Goal: Task Accomplishment & Management: Manage account settings

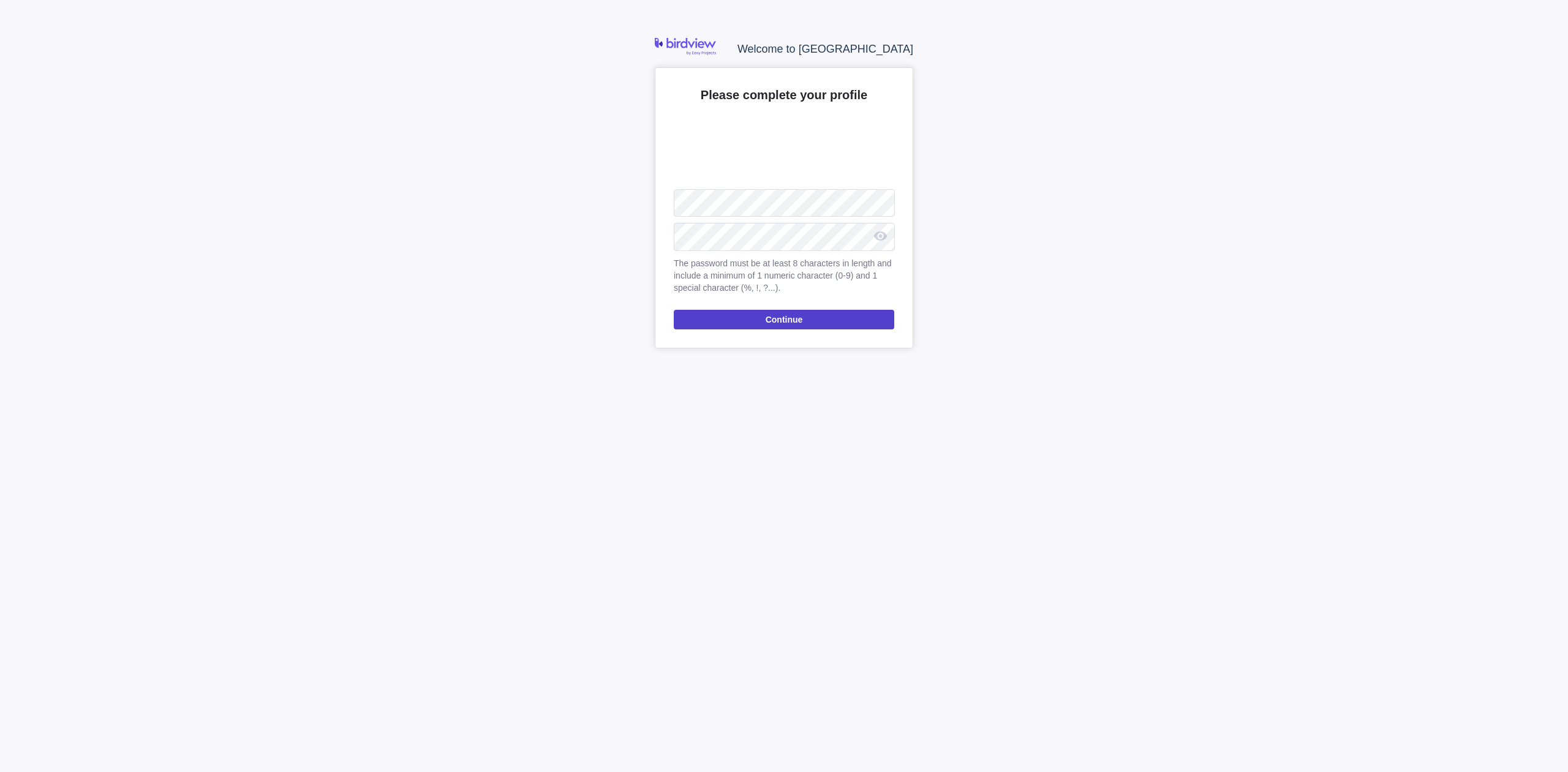
click at [701, 318] on span "Continue" at bounding box center [784, 320] width 221 height 20
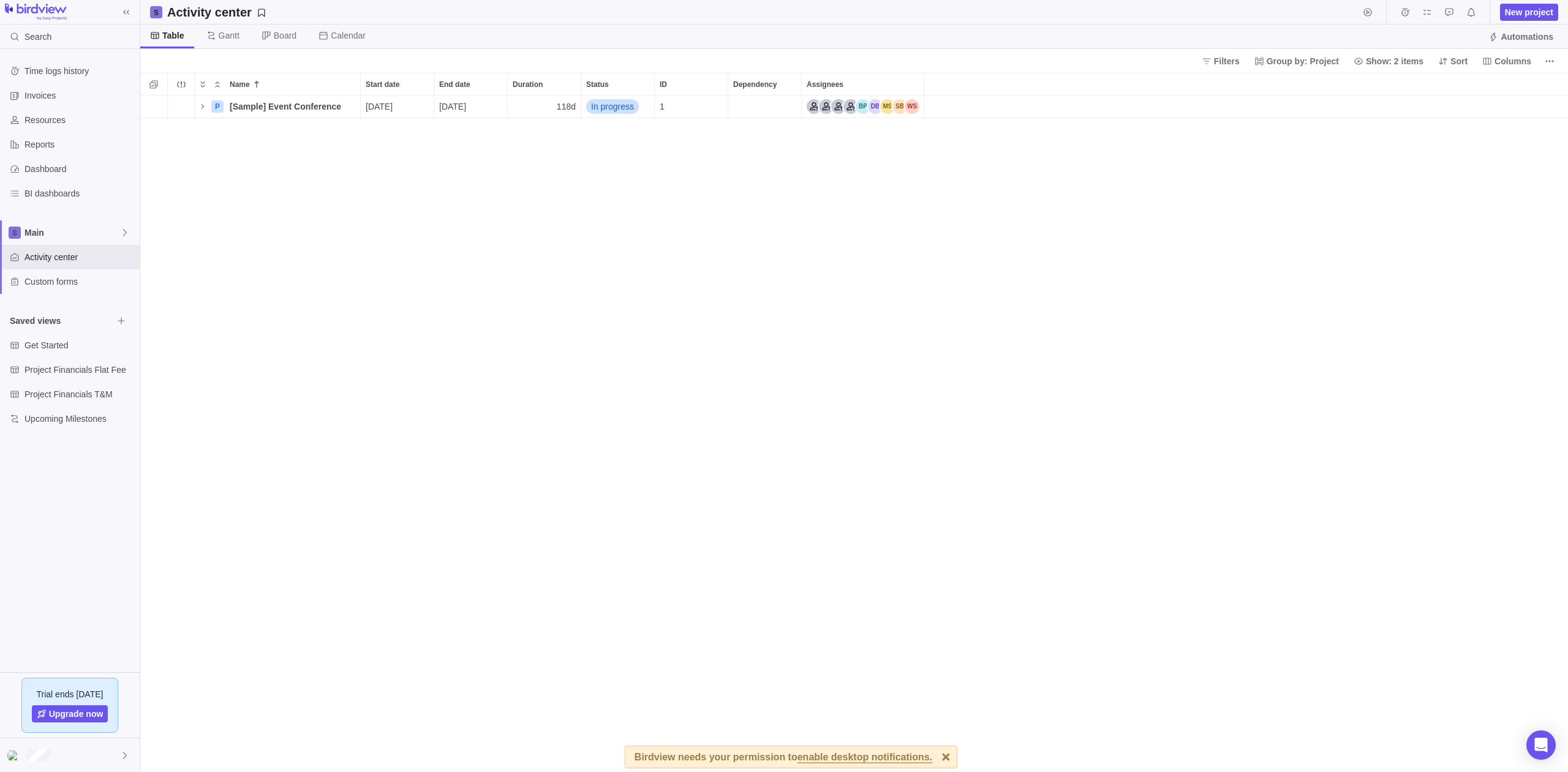
scroll to position [668, 1419]
click at [62, 746] on div at bounding box center [70, 755] width 139 height 34
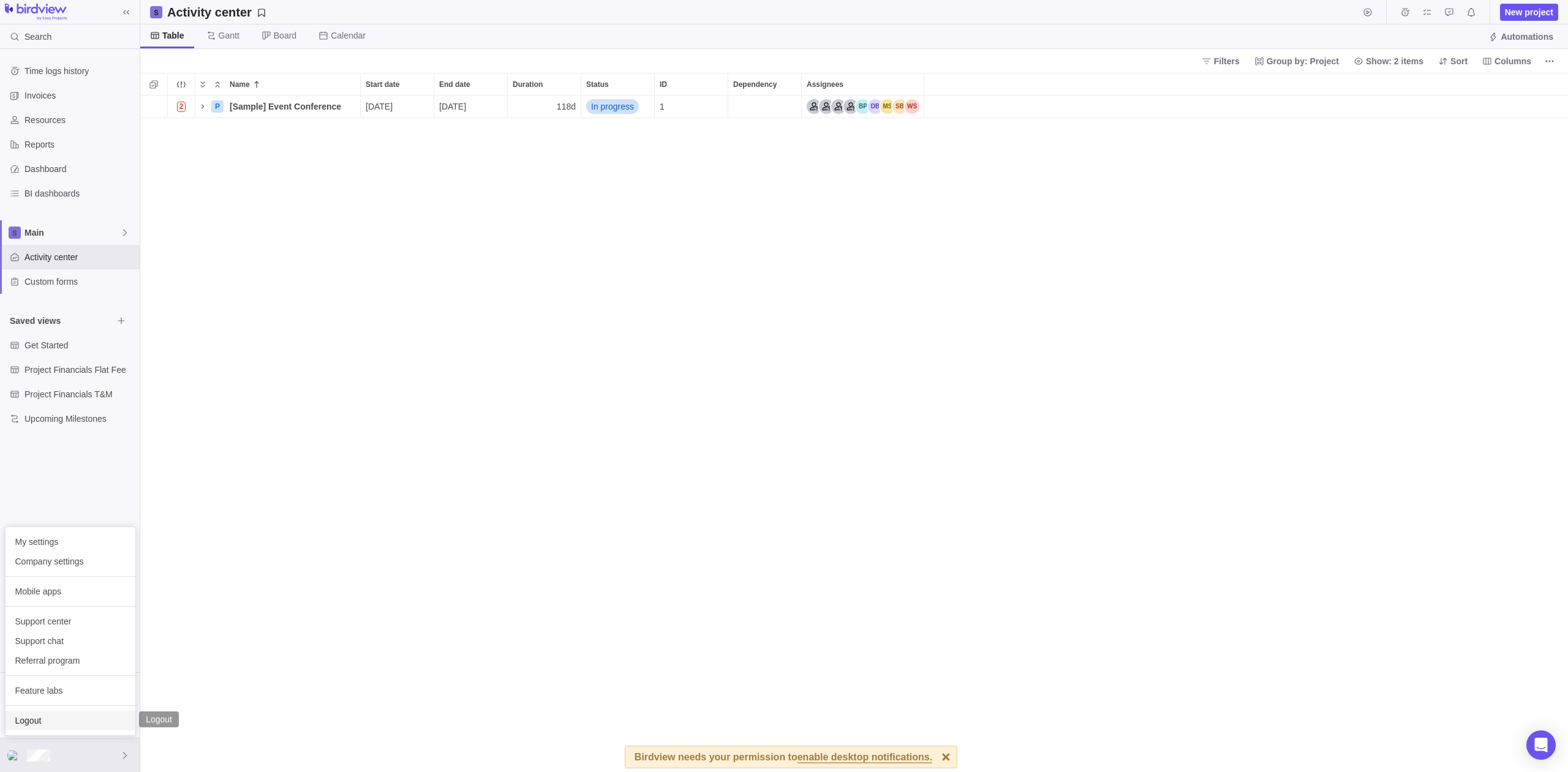
click at [80, 726] on span "Logout" at bounding box center [70, 721] width 110 height 12
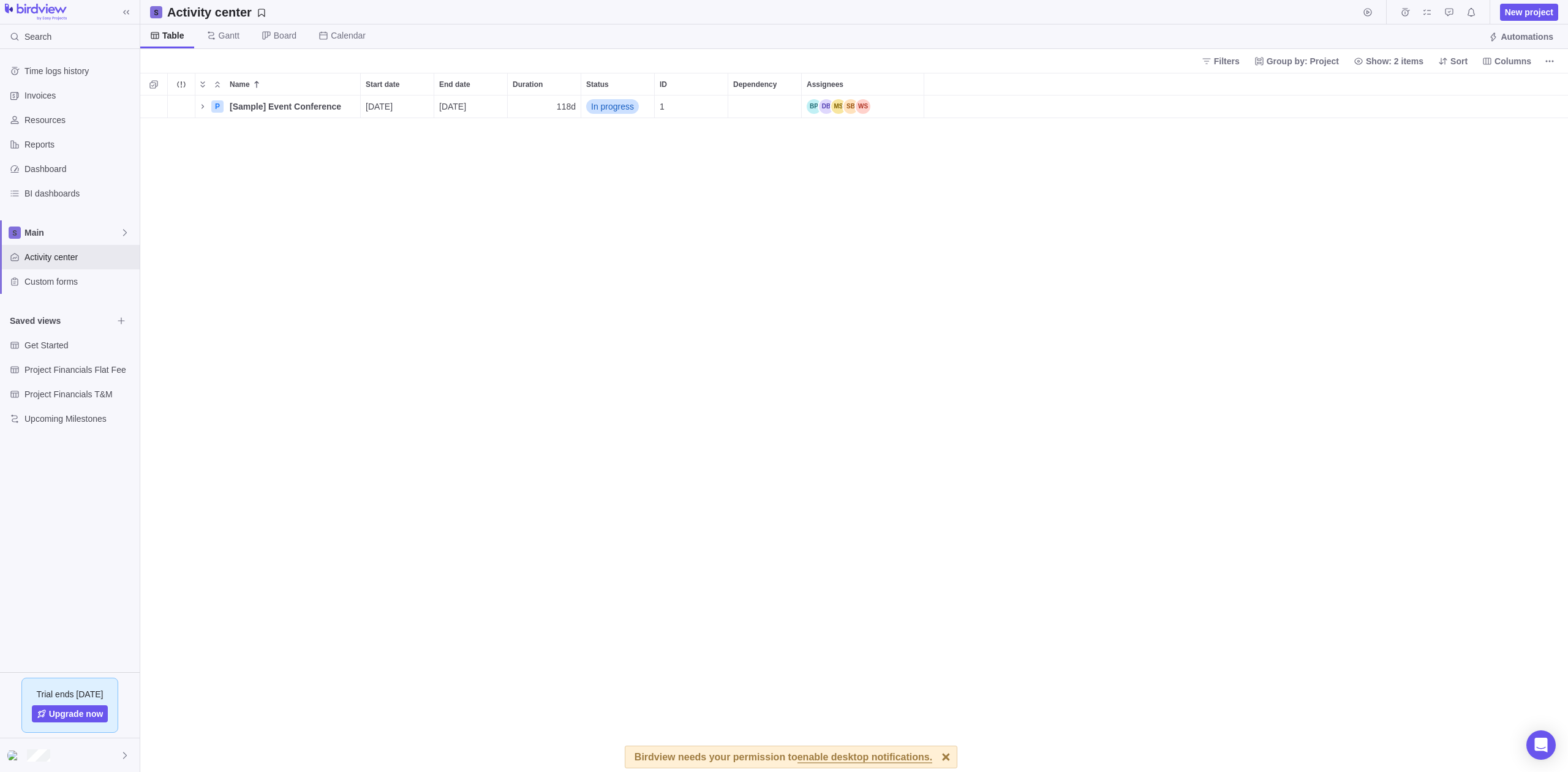
scroll to position [668, 1419]
click at [76, 757] on div at bounding box center [70, 755] width 139 height 34
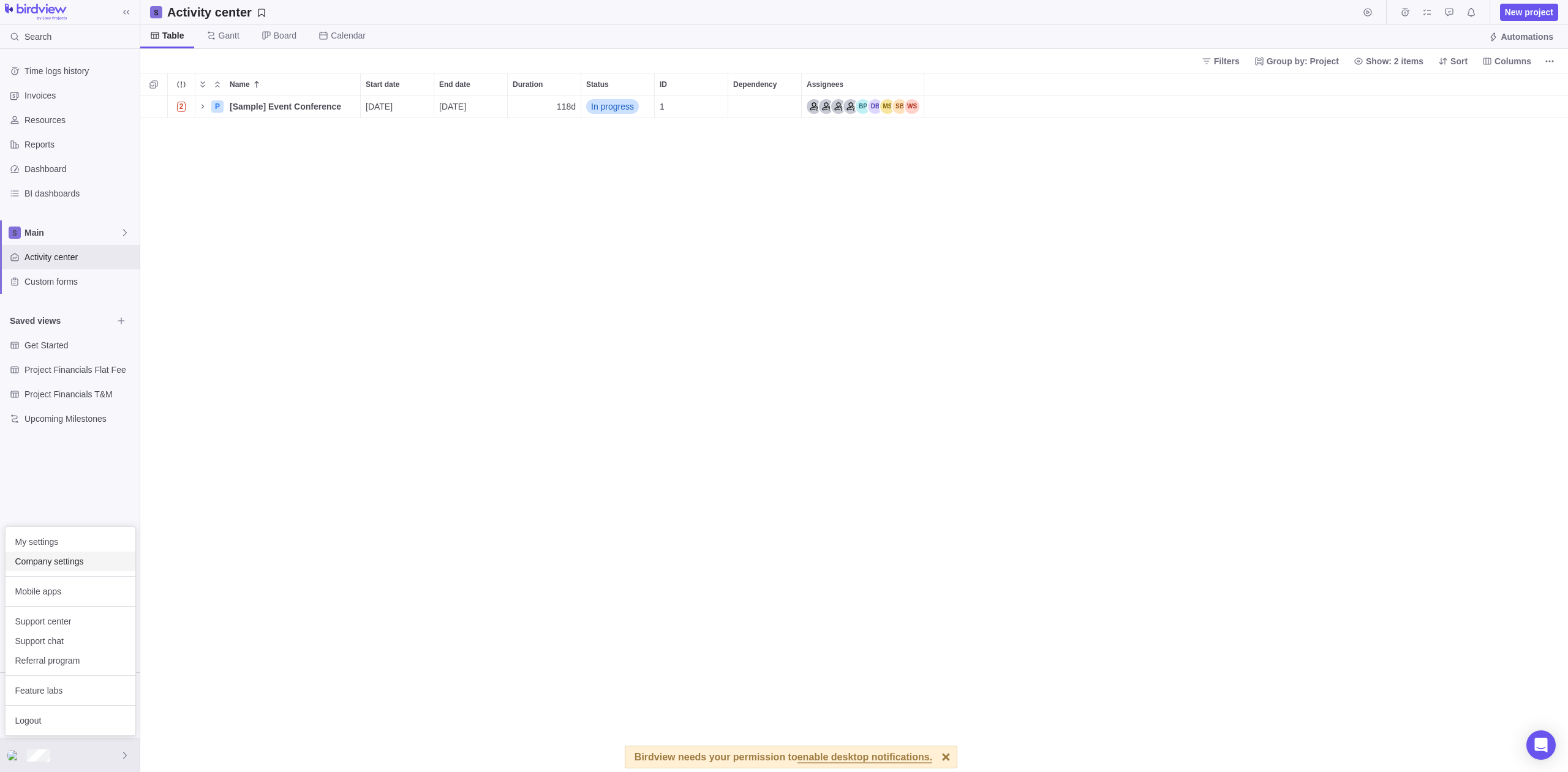
click at [52, 568] on div "Company settings" at bounding box center [71, 561] width 130 height 20
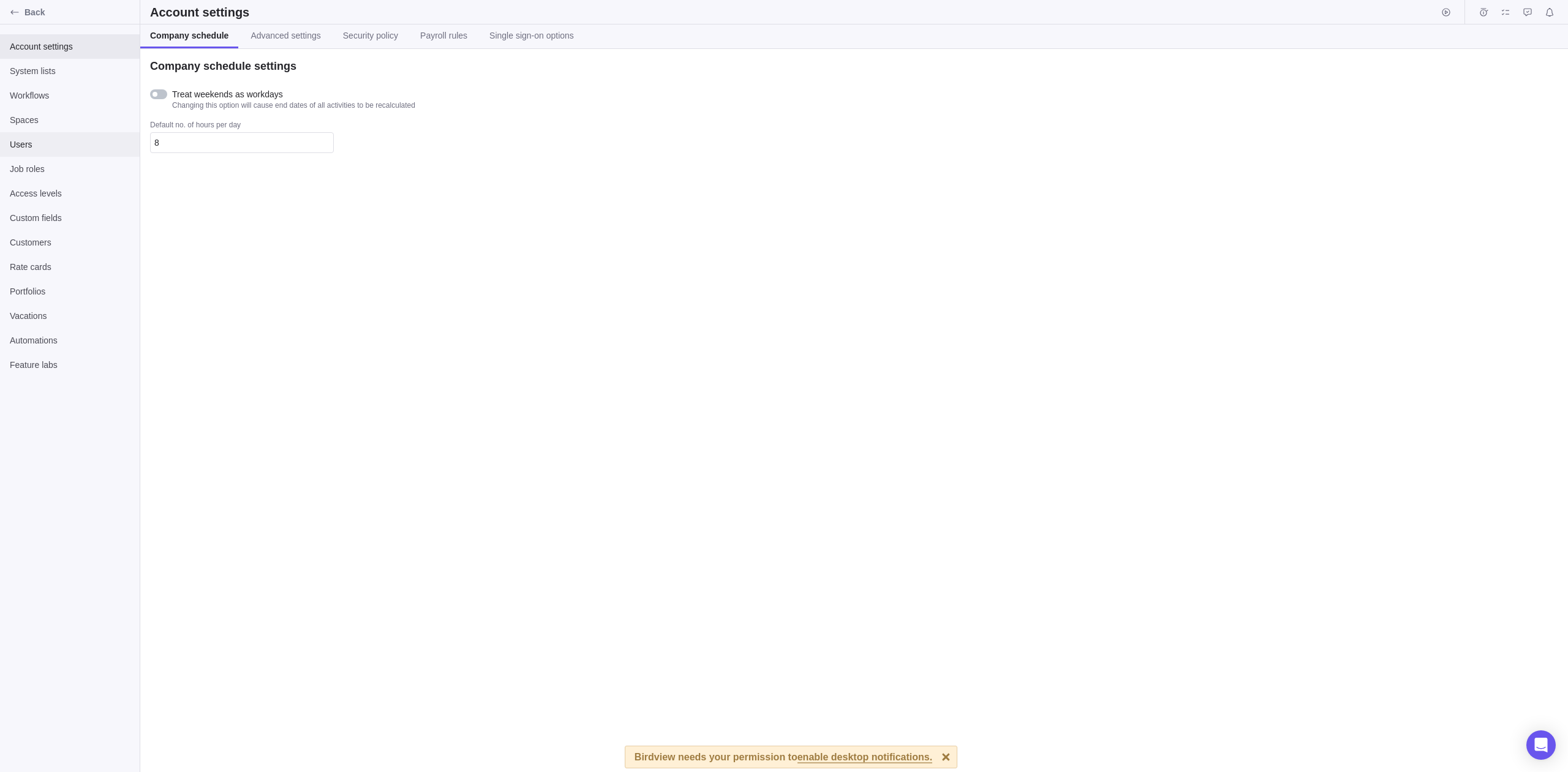
click at [75, 143] on span "Users" at bounding box center [70, 144] width 120 height 12
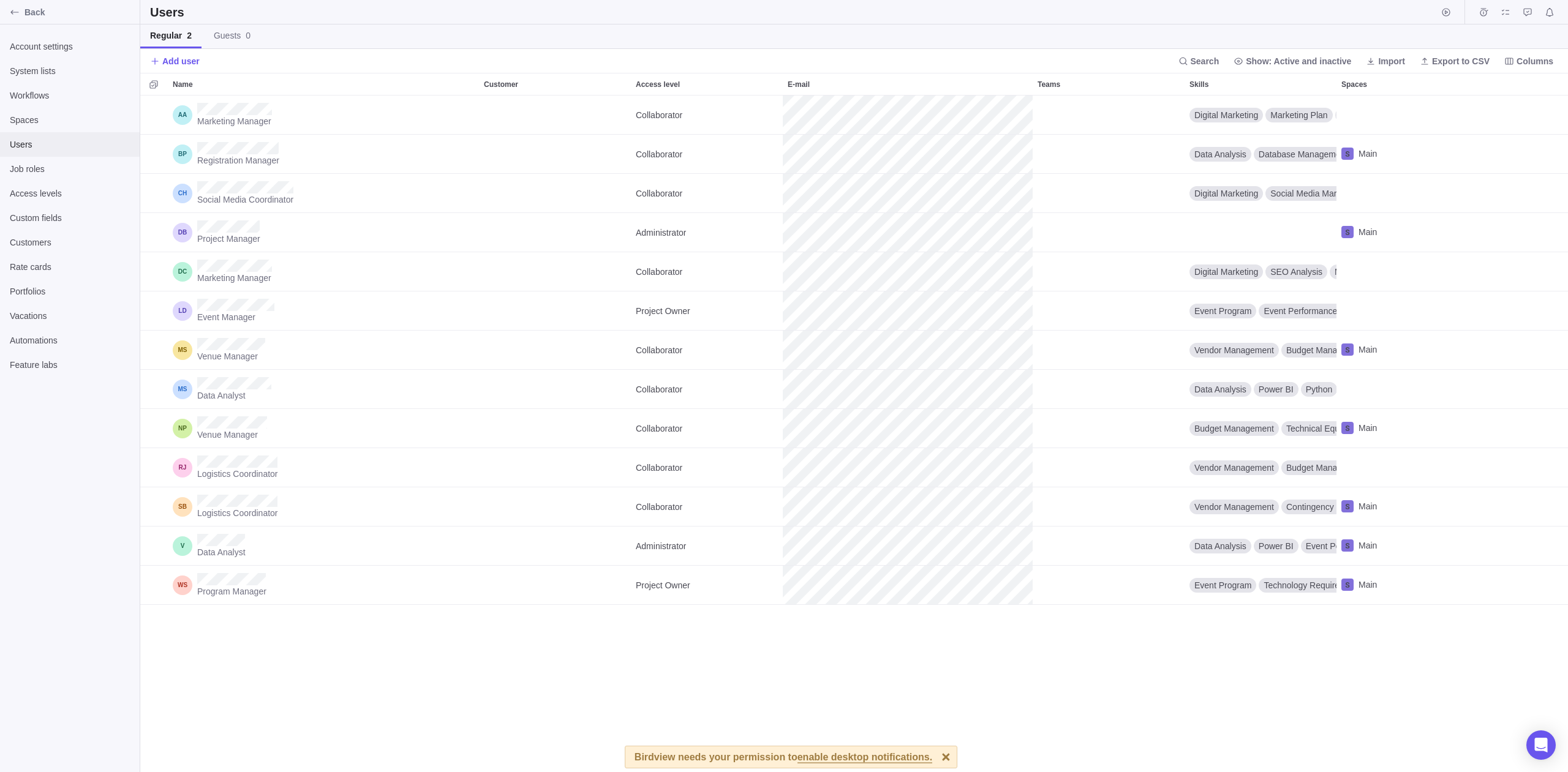
scroll to position [668, 1419]
click at [41, 8] on span "Back" at bounding box center [80, 12] width 110 height 12
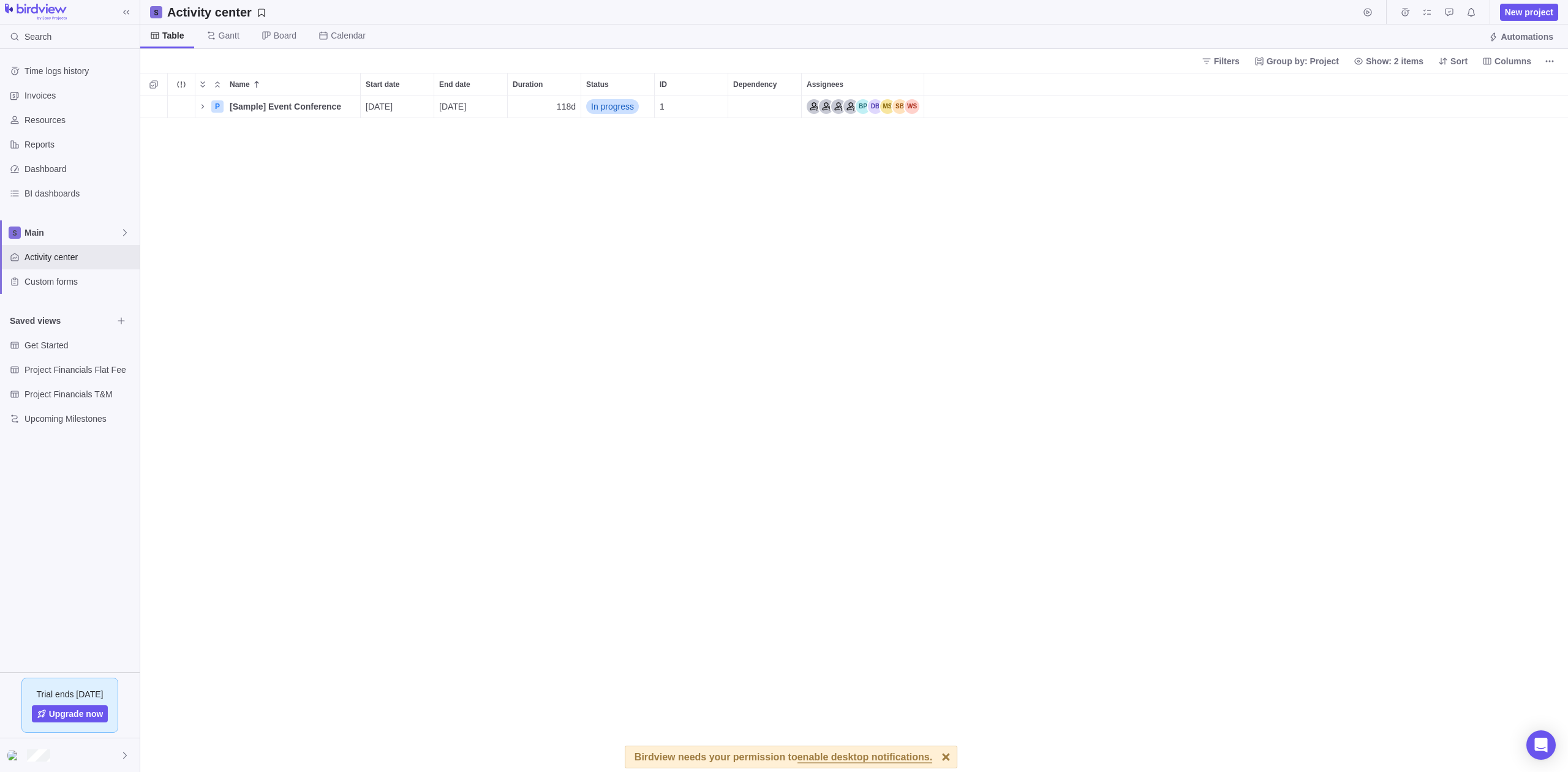
scroll to position [668, 1419]
click at [66, 755] on div at bounding box center [70, 755] width 139 height 34
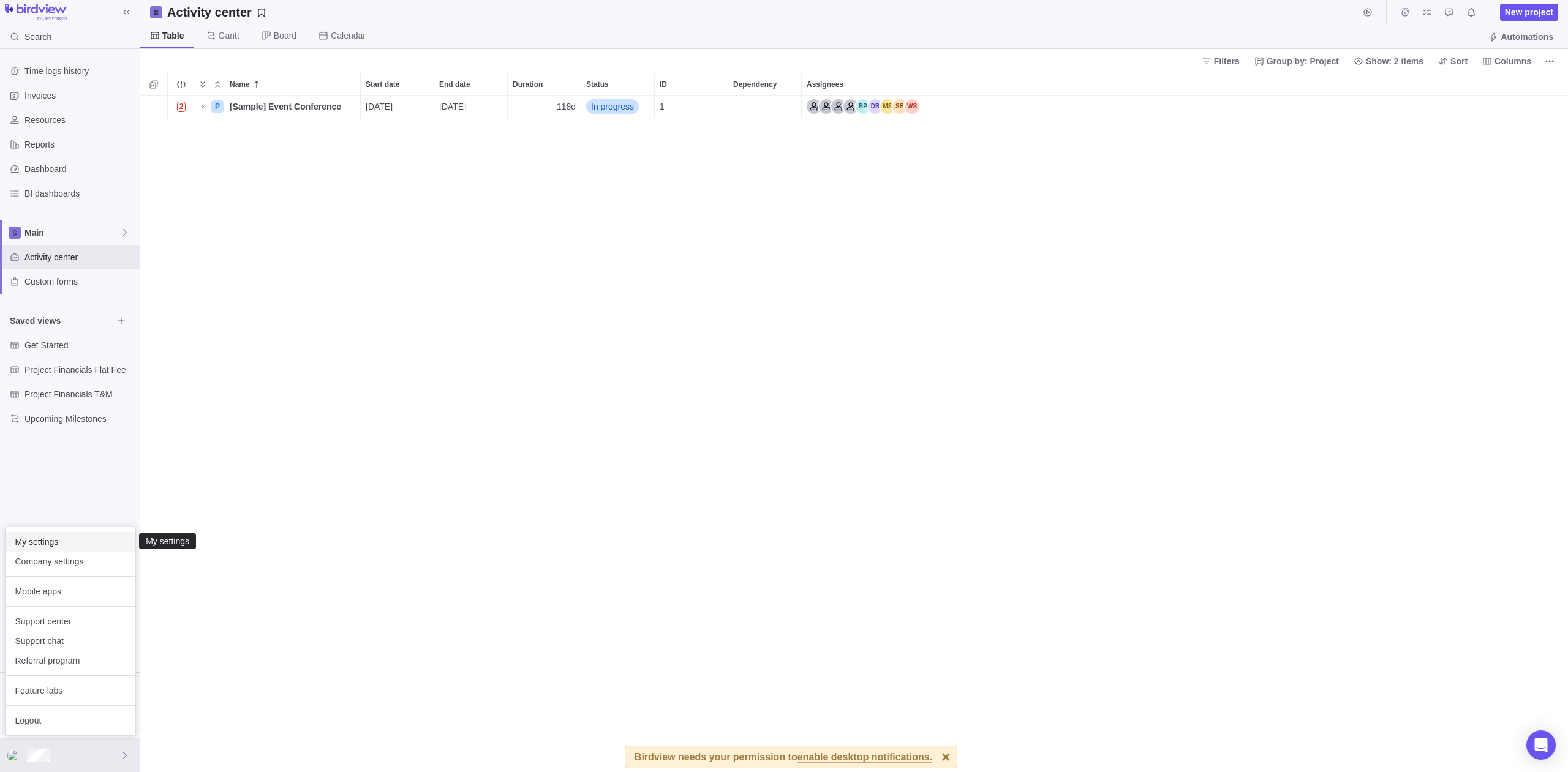
click at [48, 546] on span "My settings" at bounding box center [70, 541] width 110 height 12
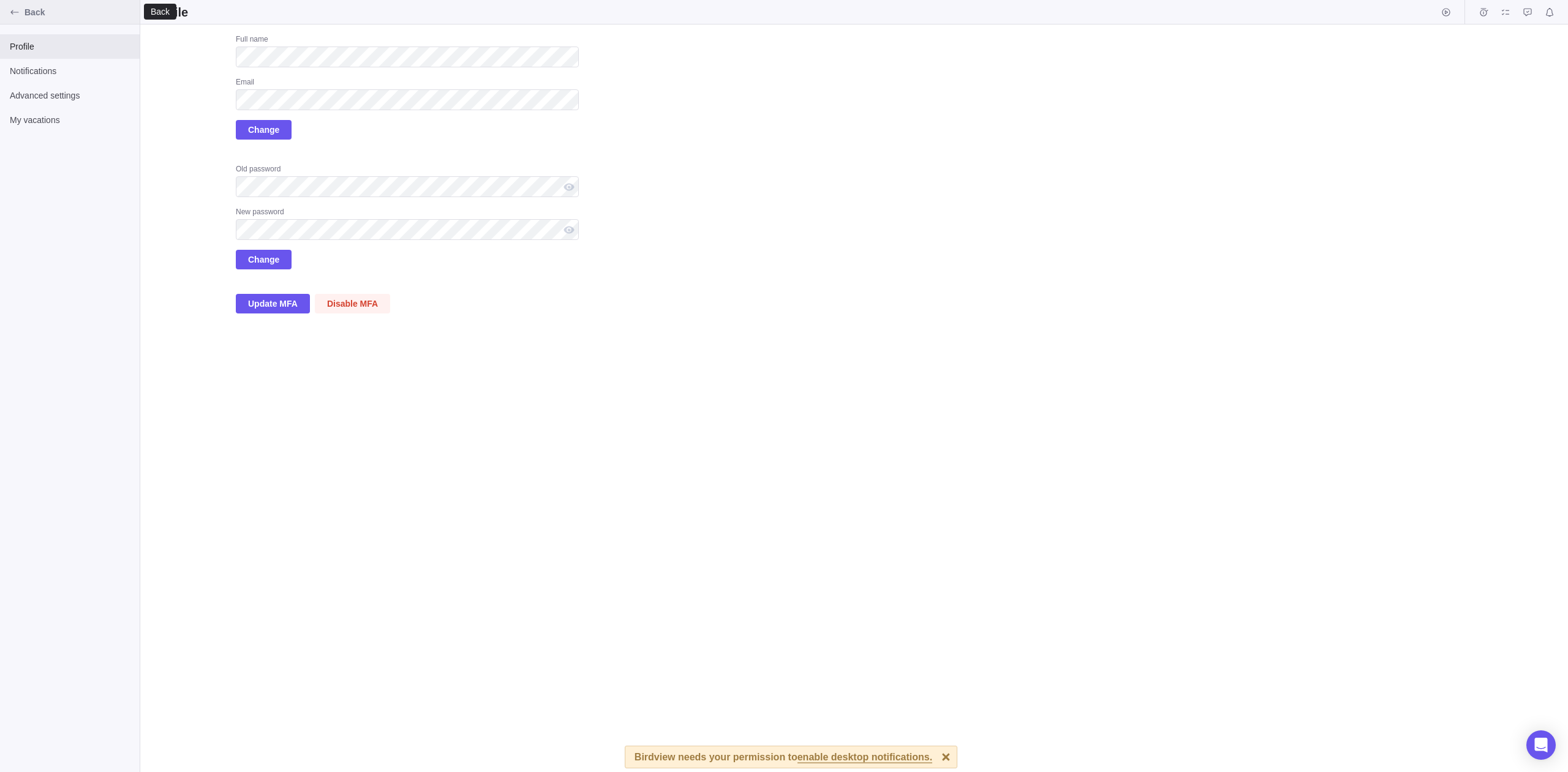
click at [51, 14] on span "Back" at bounding box center [80, 12] width 110 height 12
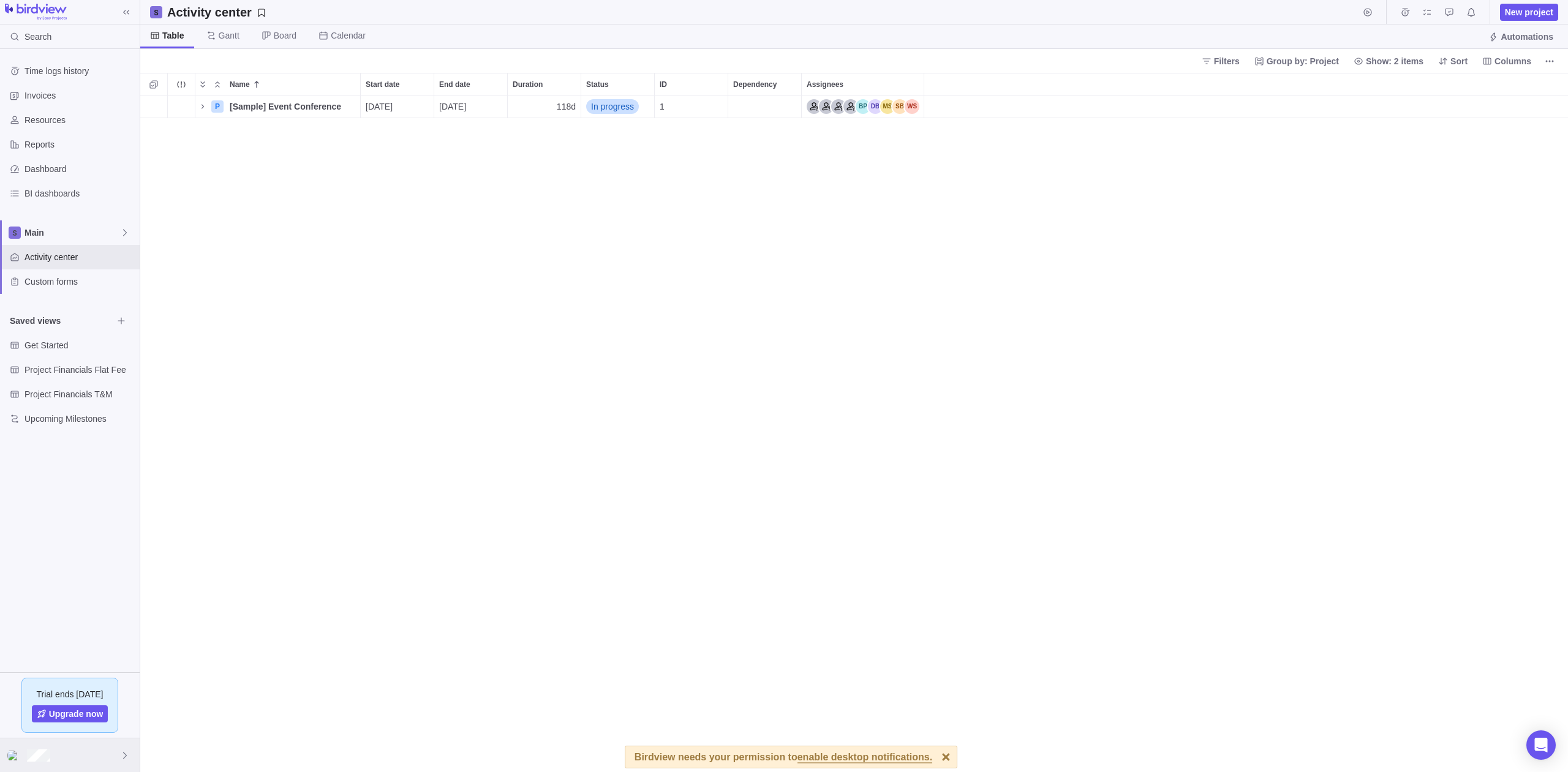
scroll to position [668, 1419]
click at [56, 565] on span "Company settings" at bounding box center [70, 561] width 110 height 12
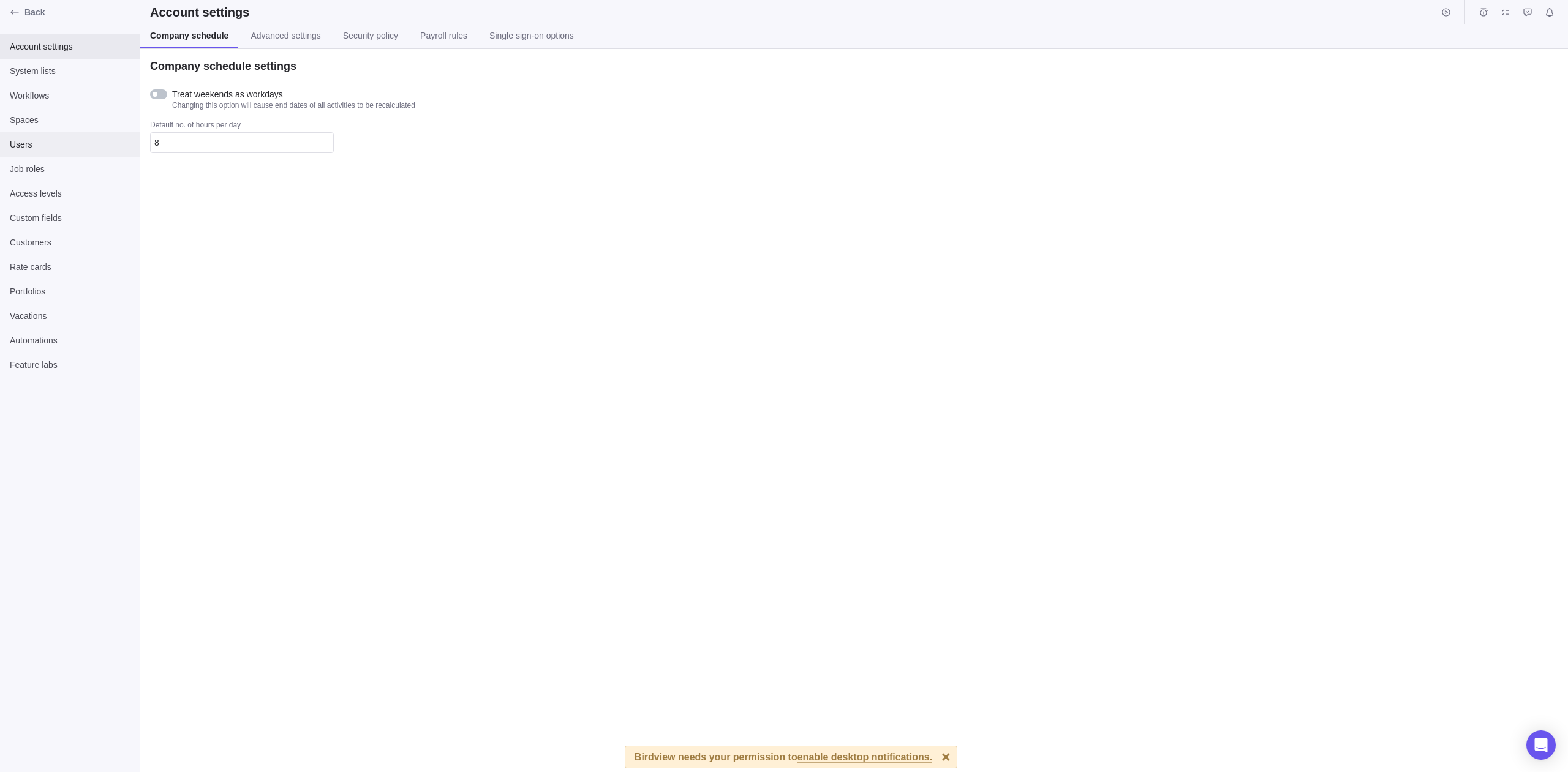
click at [26, 150] on span "Users" at bounding box center [70, 144] width 120 height 12
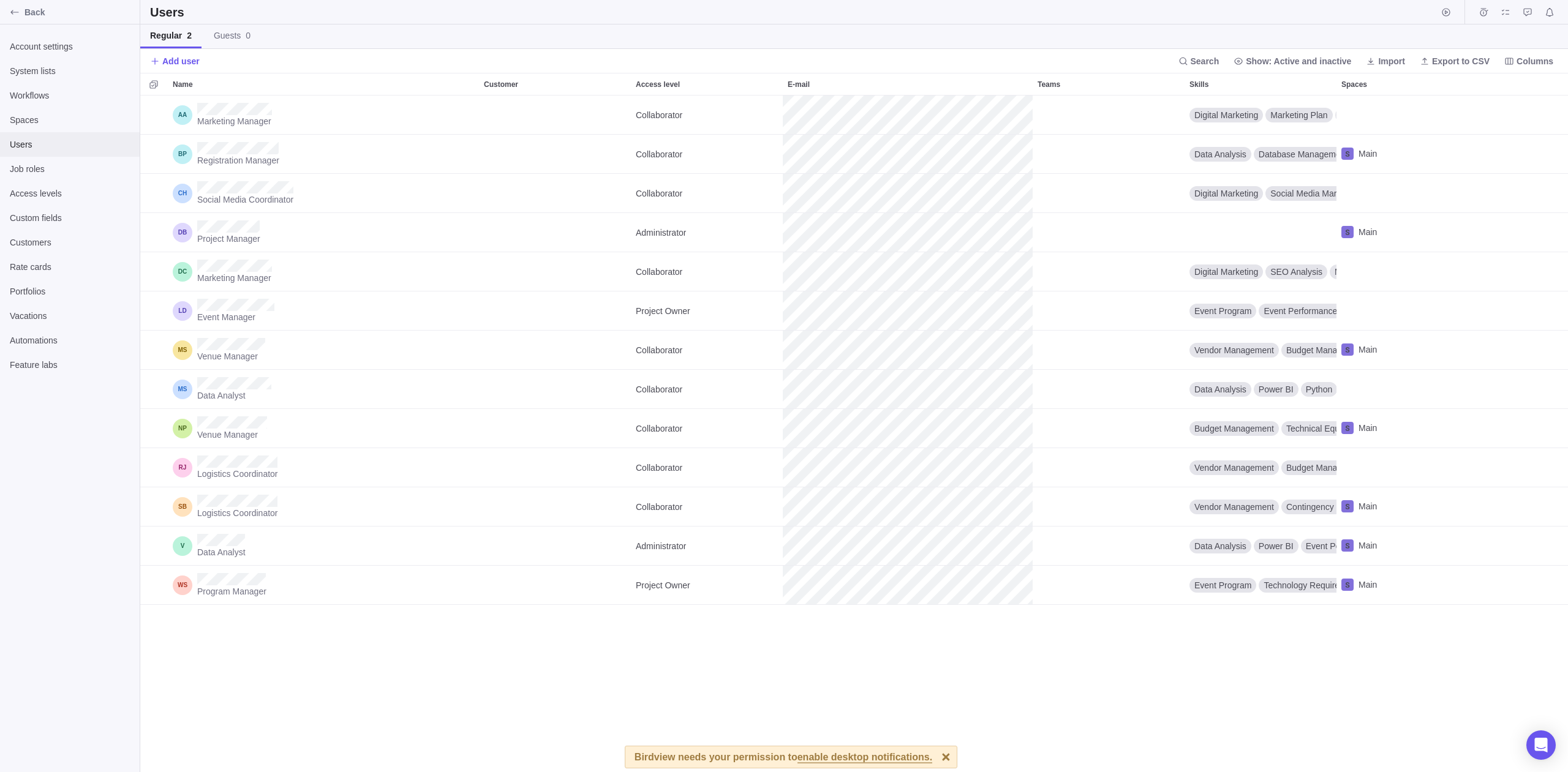
scroll to position [668, 1419]
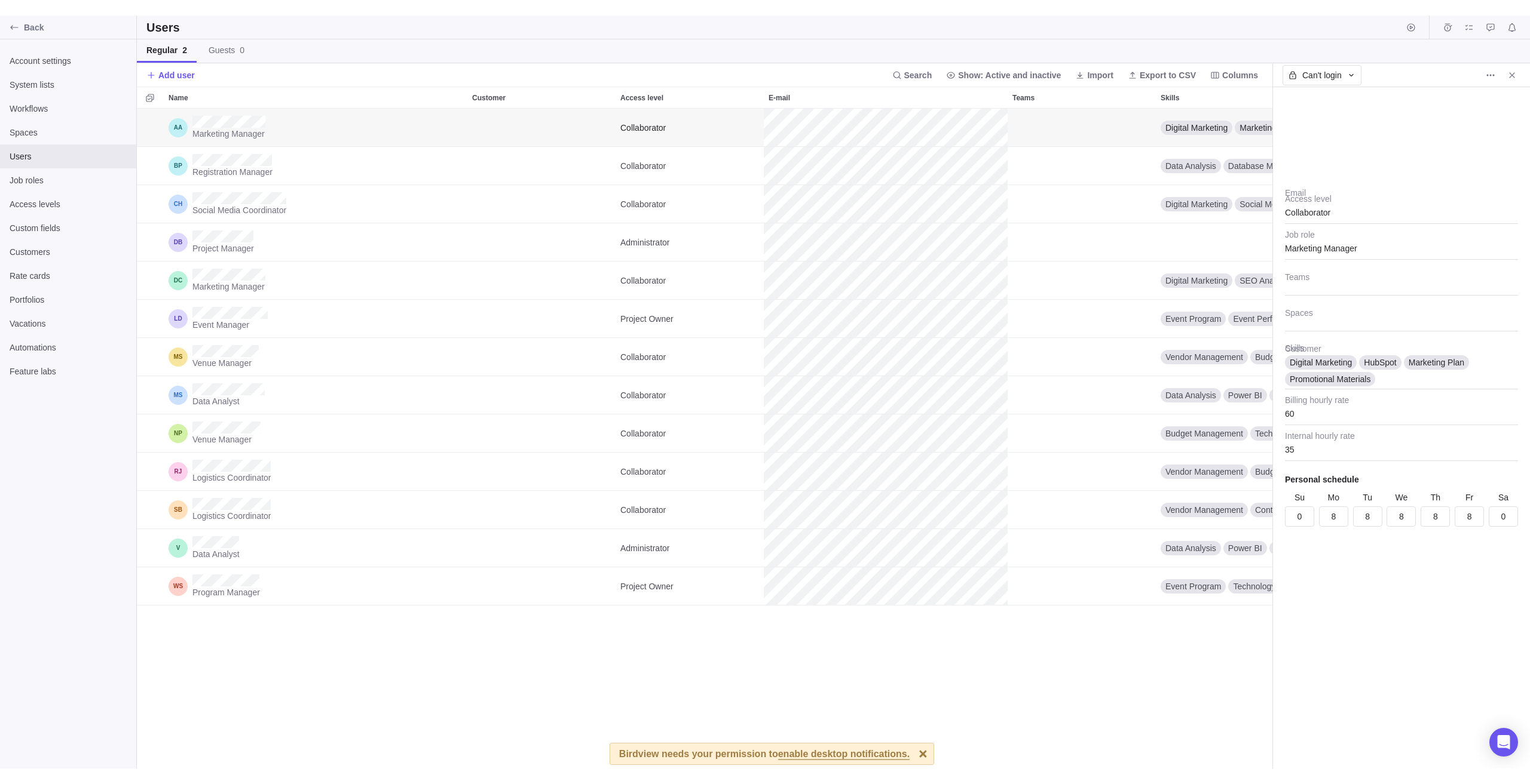
scroll to position [10, 10]
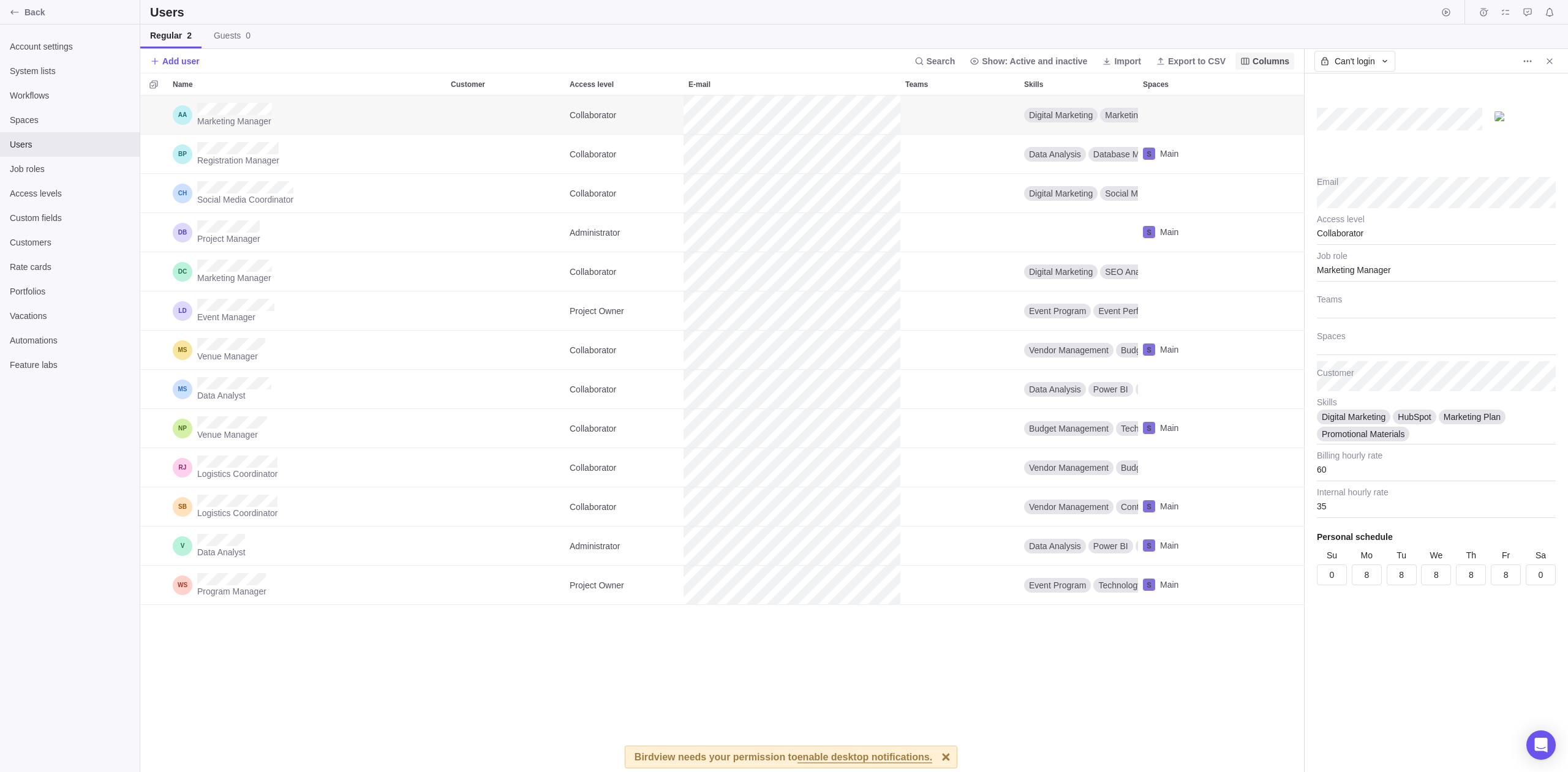
click at [1271, 55] on span "Columns" at bounding box center [1271, 61] width 37 height 12
click at [1419, 199] on div "grid" at bounding box center [1416, 198] width 17 height 10
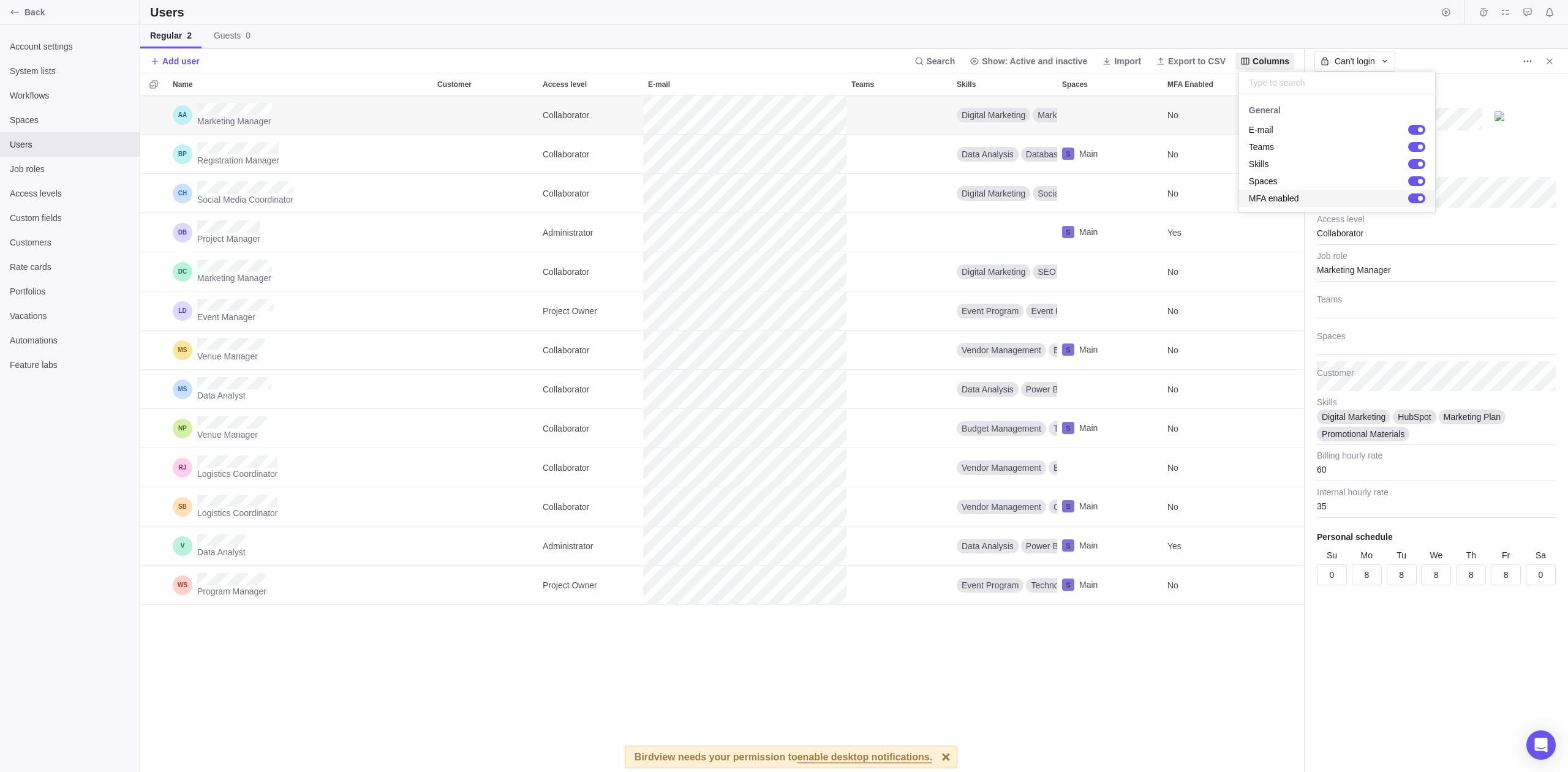
click at [1060, 670] on body "Back Account settings System lists Workflows Spaces Users Job roles Access leve…" at bounding box center [784, 386] width 1568 height 772
click at [1530, 63] on icon "More actions" at bounding box center [1527, 61] width 10 height 10
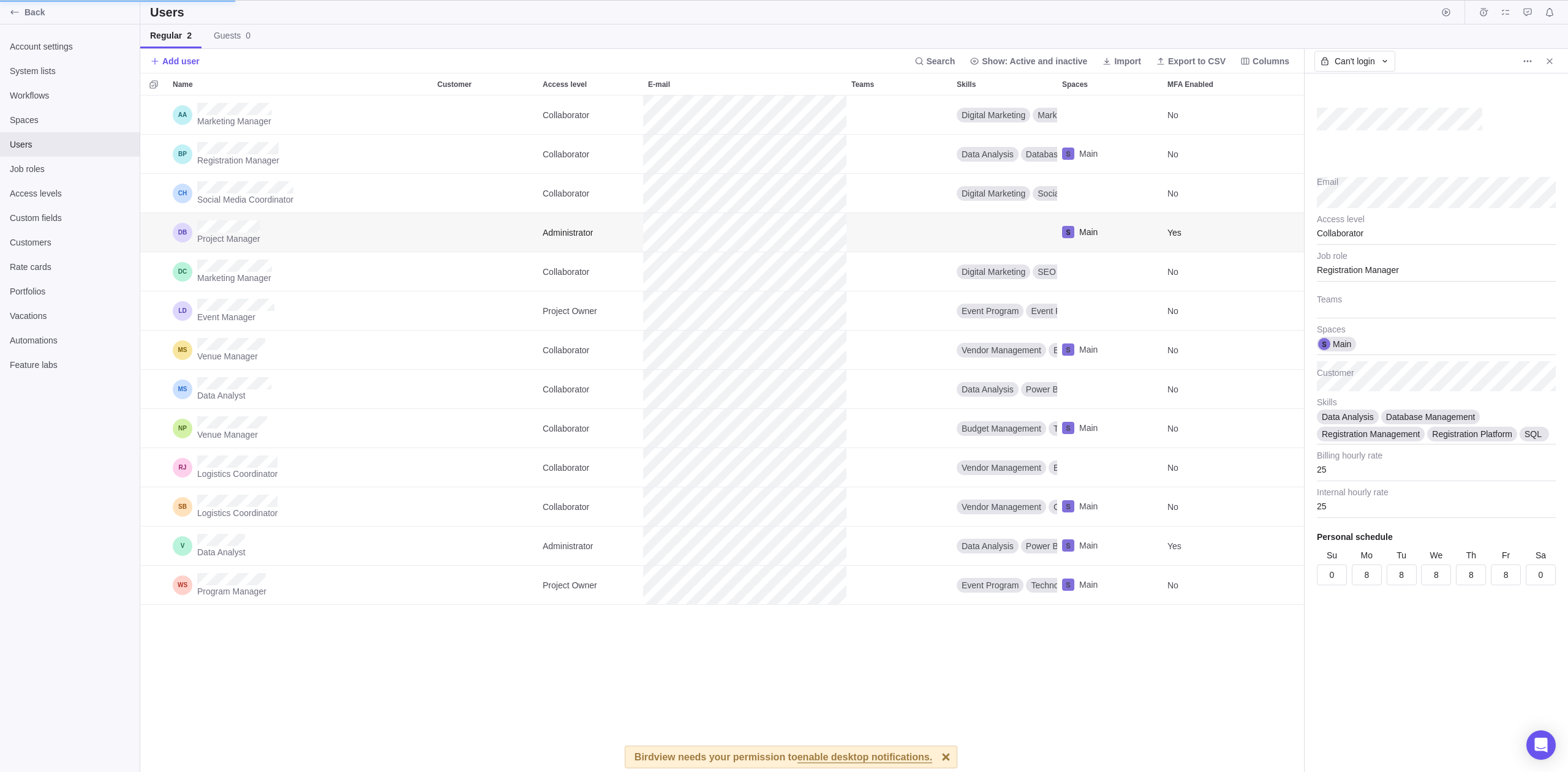
type textarea "x"
click at [1529, 65] on icon "More actions" at bounding box center [1527, 61] width 10 height 10
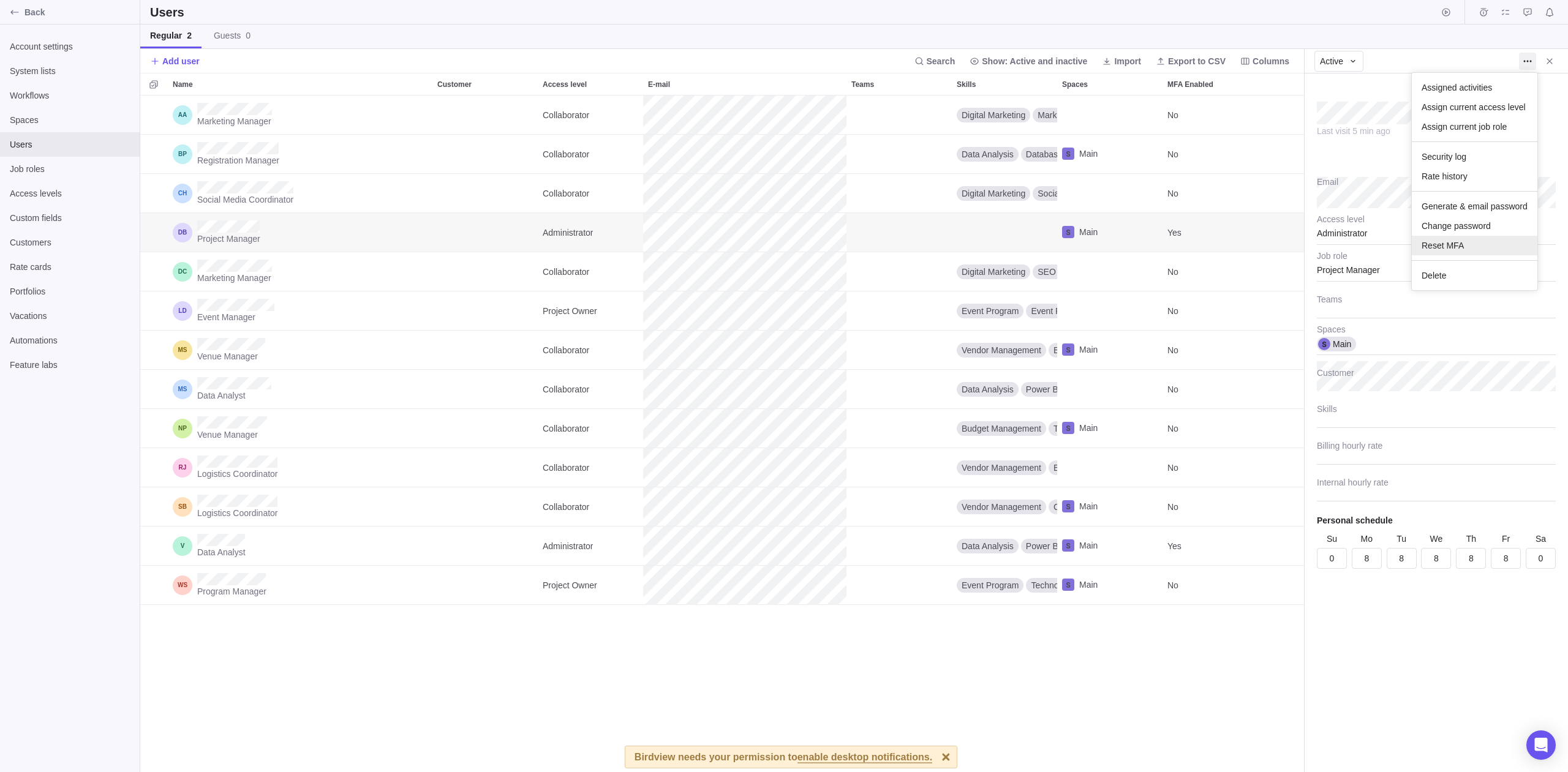
click at [1451, 242] on span "Reset MFA" at bounding box center [1443, 245] width 42 height 12
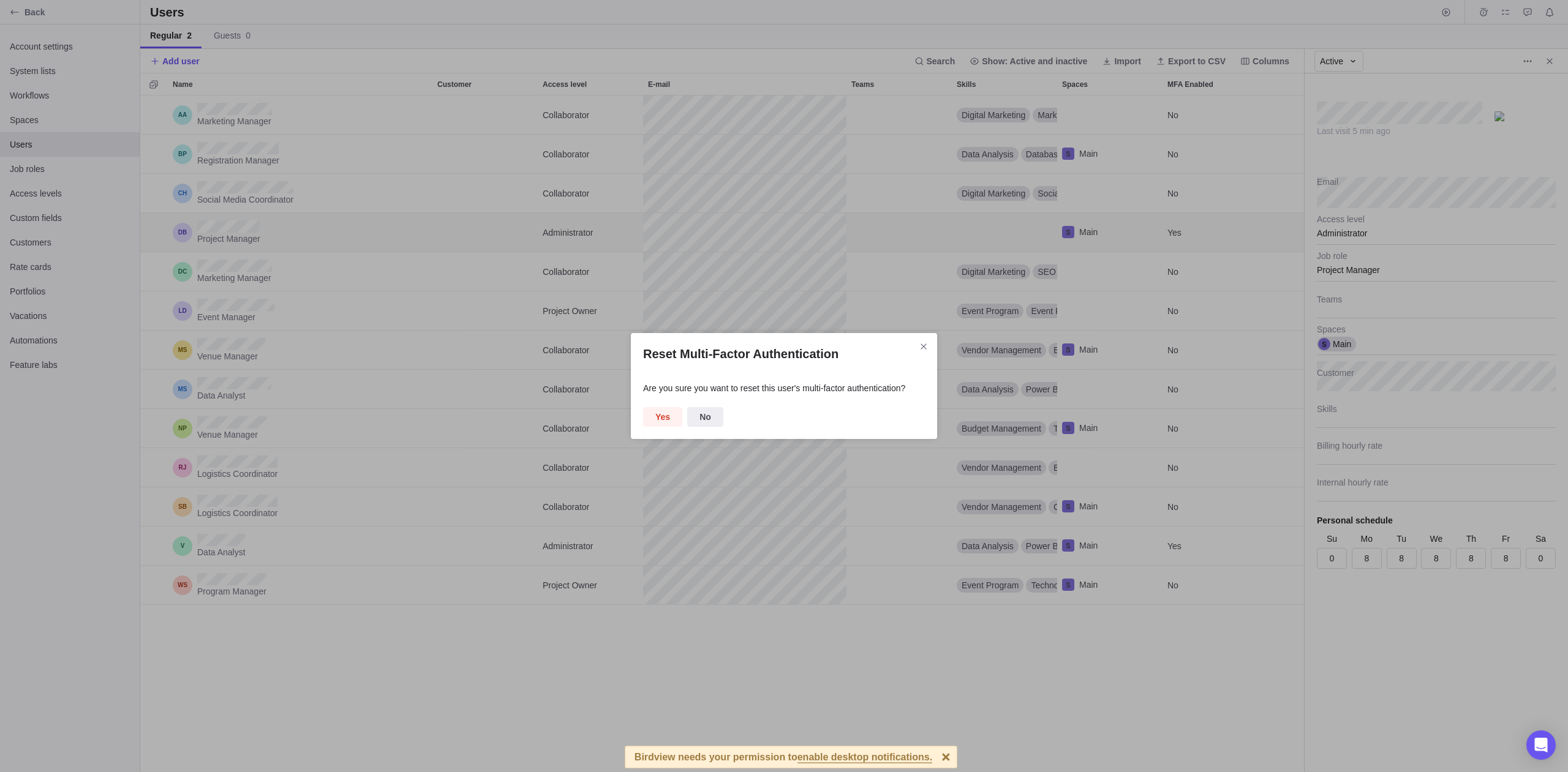
type textarea "x"
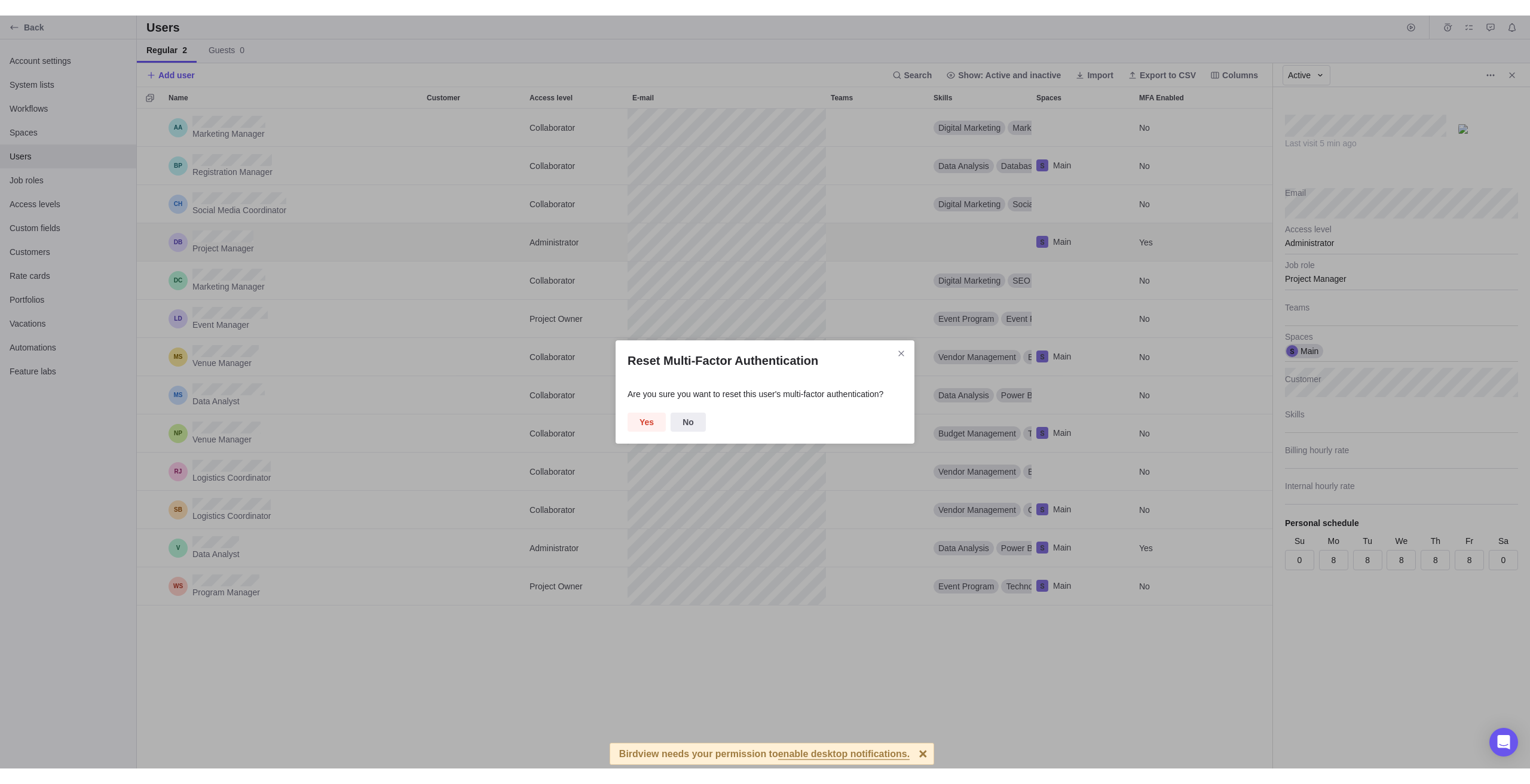
scroll to position [682, 1127]
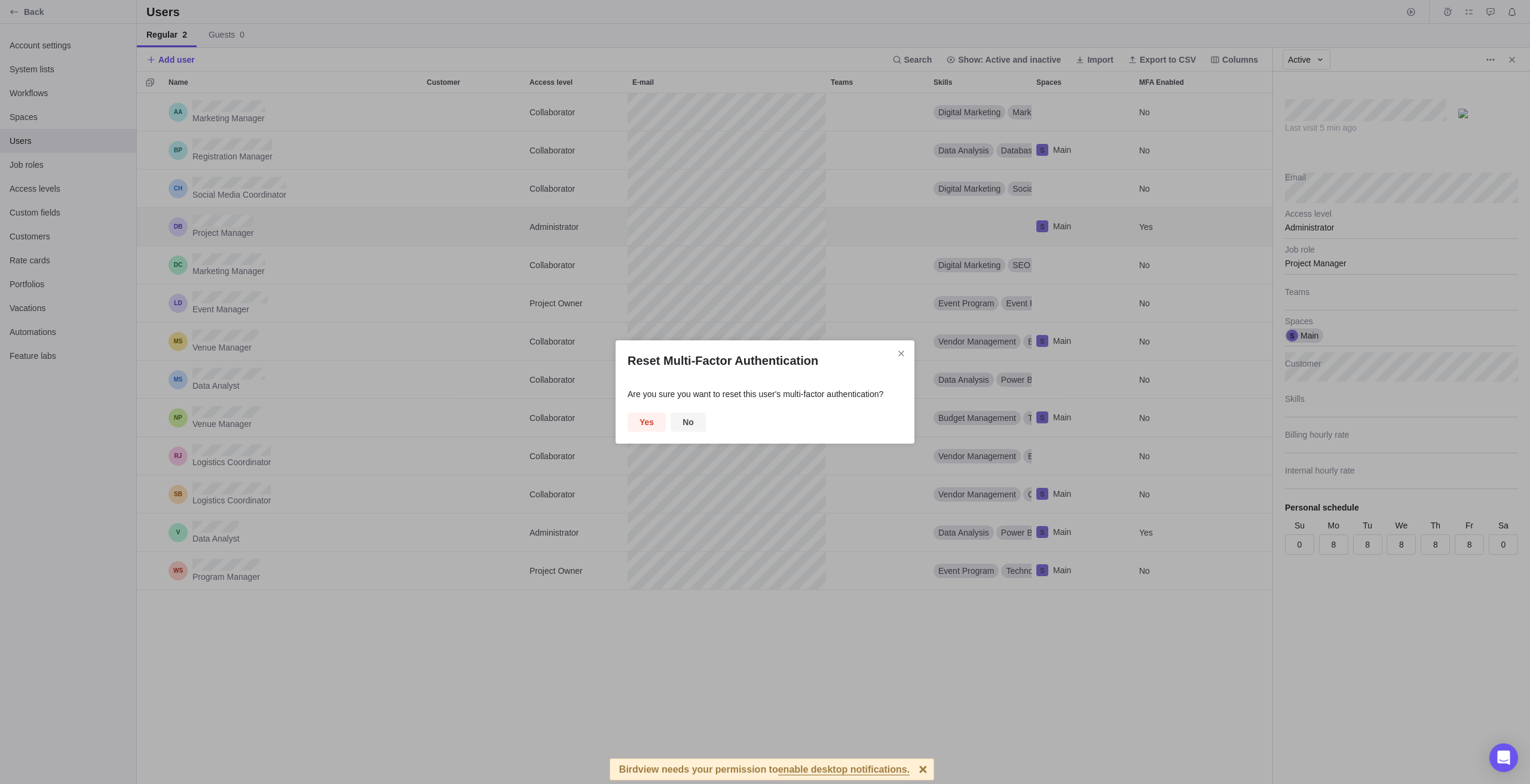
click at [692, 426] on span "No" at bounding box center [688, 422] width 36 height 19
